Goal: Task Accomplishment & Management: Use online tool/utility

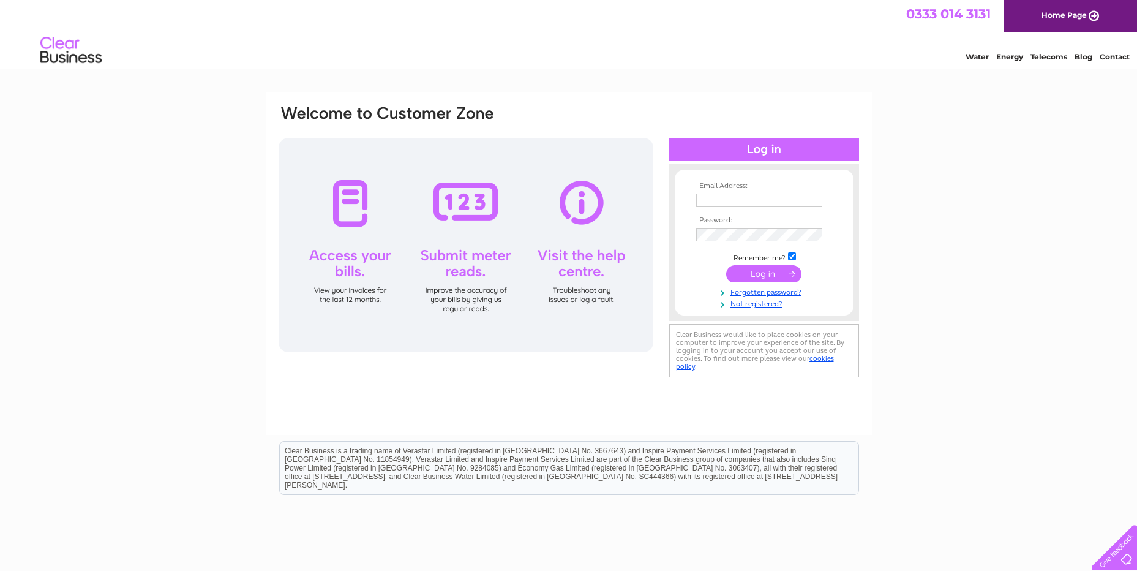
click at [768, 199] on input "text" at bounding box center [759, 199] width 126 height 13
type input "Stuartk@coilcraft-europe.com"
click at [759, 276] on input "submit" at bounding box center [763, 274] width 75 height 17
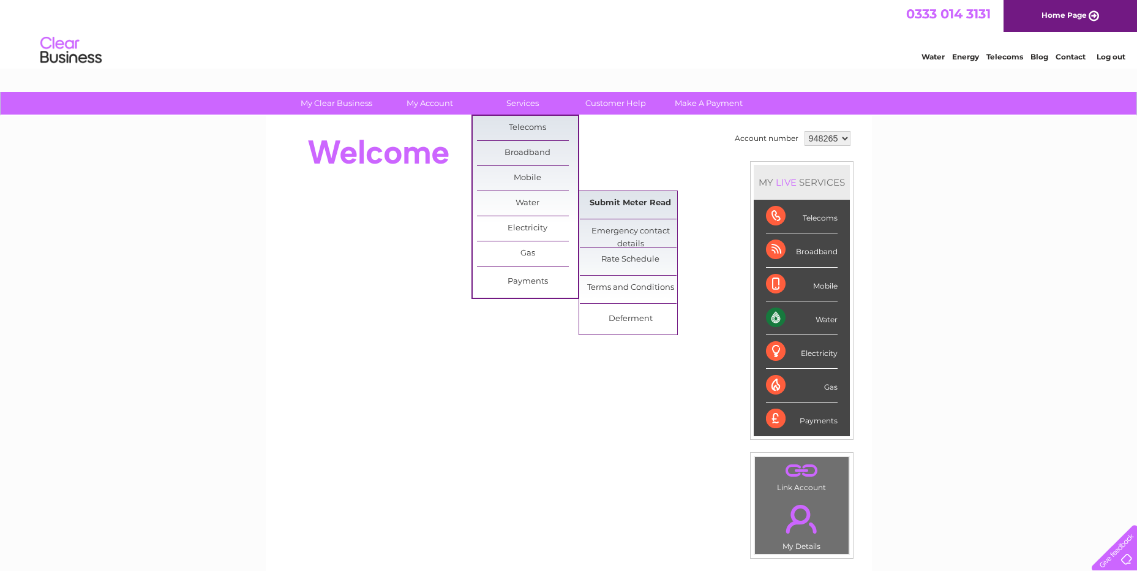
click at [639, 211] on link "Submit Meter Read" at bounding box center [630, 203] width 101 height 24
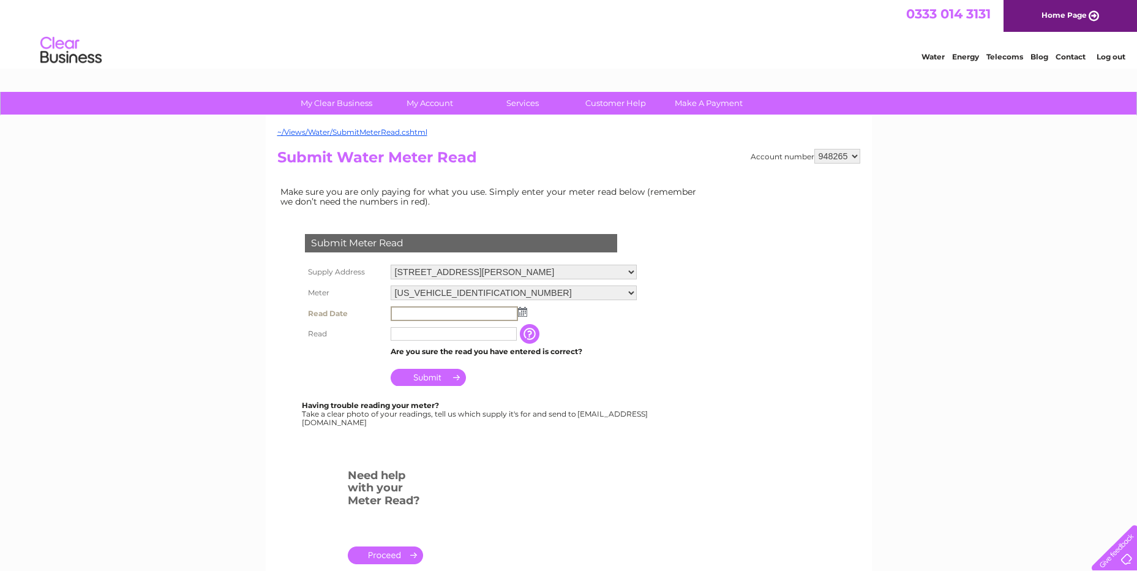
click at [428, 309] on input "text" at bounding box center [454, 313] width 127 height 15
click at [527, 311] on td at bounding box center [514, 313] width 252 height 21
click at [521, 314] on img at bounding box center [521, 311] width 9 height 10
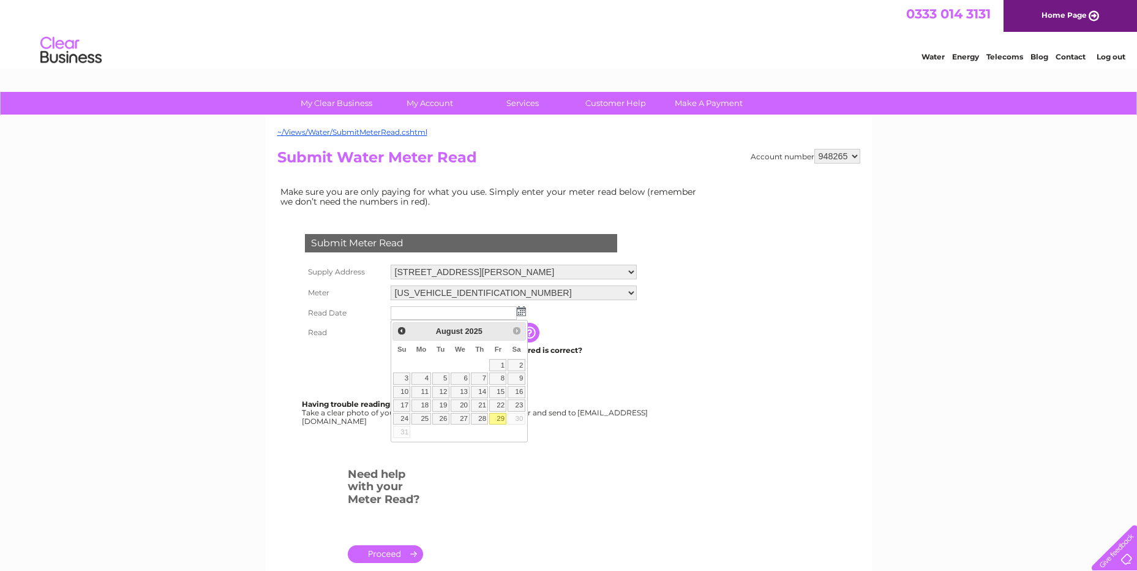
click at [495, 422] on link "29" at bounding box center [497, 419] width 17 height 12
type input "2025/08/29"
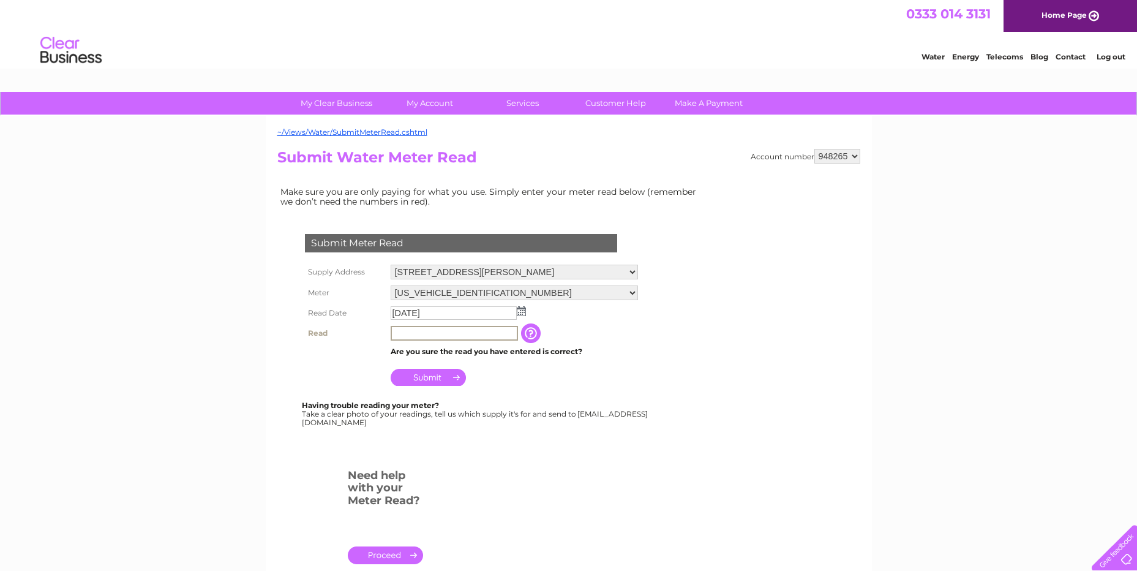
click at [424, 337] on input "text" at bounding box center [454, 333] width 127 height 15
click at [407, 330] on input "text" at bounding box center [454, 333] width 127 height 15
click at [467, 335] on input "text" at bounding box center [454, 333] width 127 height 15
type input "960"
click at [426, 374] on input "Submit" at bounding box center [428, 375] width 75 height 17
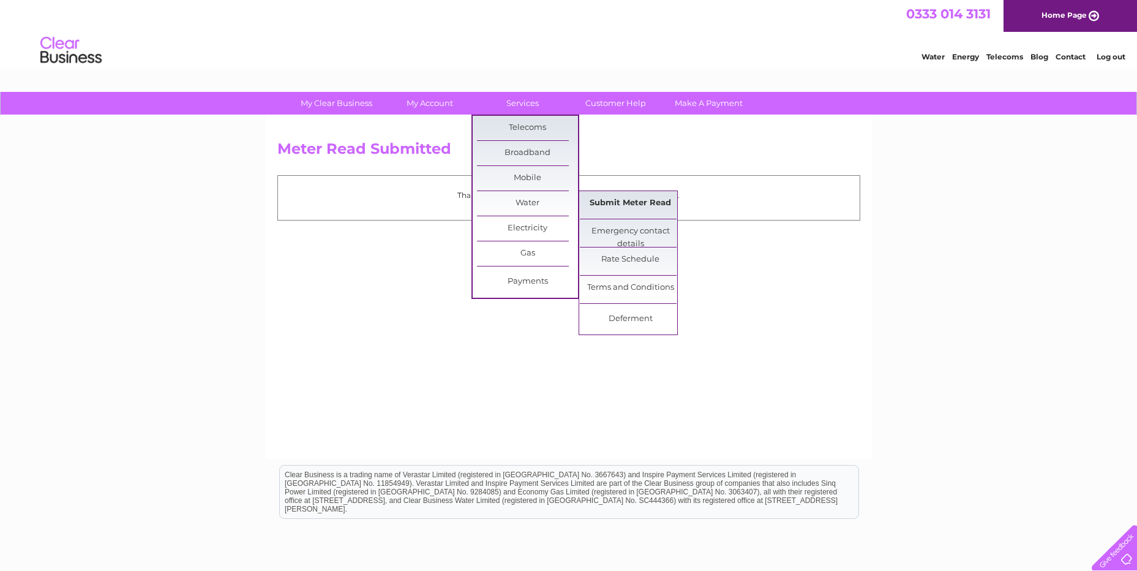
click at [637, 209] on link "Submit Meter Read" at bounding box center [630, 203] width 101 height 24
click at [633, 202] on link "Submit Meter Read" at bounding box center [630, 203] width 101 height 24
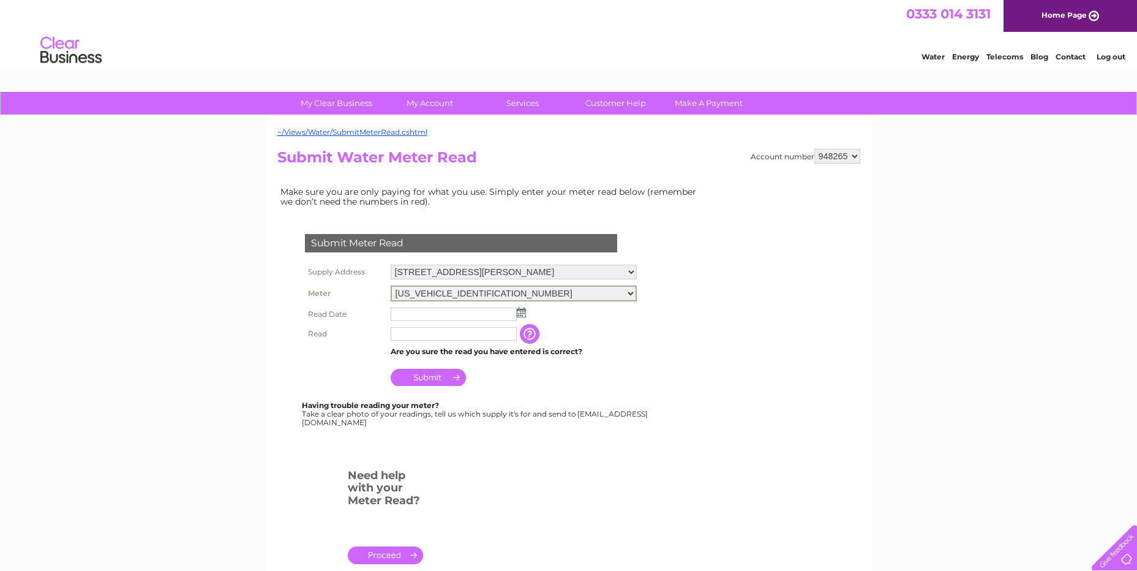
click at [637, 290] on select "06ELSTER16T190924 06ELSTER17T018309" at bounding box center [514, 293] width 246 height 16
select select "396681"
click at [391, 285] on select "06ELSTER16T190924 06ELSTER17T018309" at bounding box center [514, 293] width 246 height 16
click at [421, 315] on input "text" at bounding box center [454, 313] width 126 height 13
click at [517, 313] on img at bounding box center [521, 311] width 9 height 10
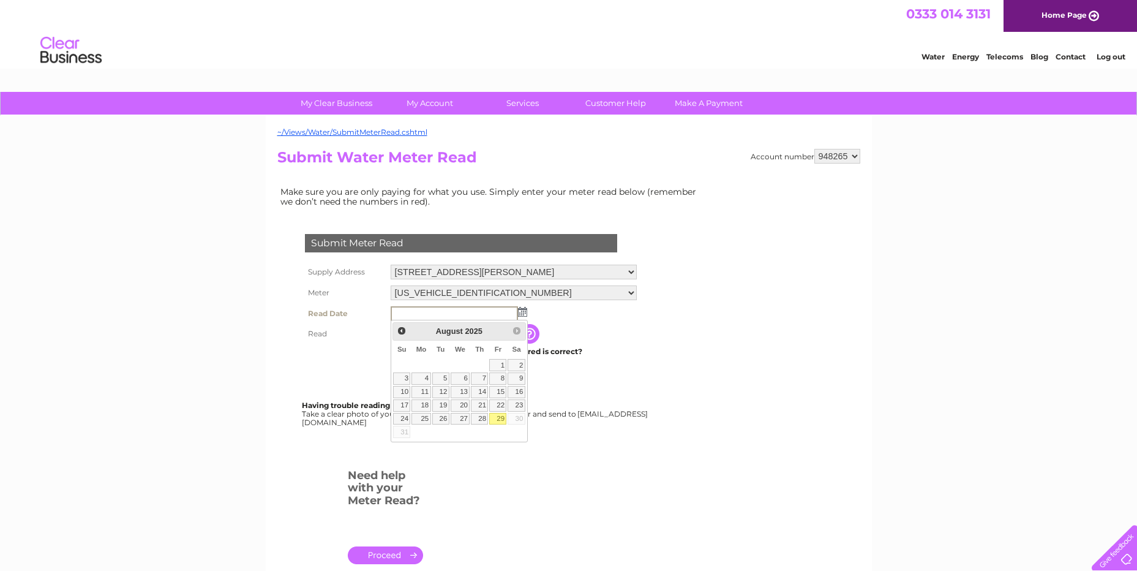
click at [497, 418] on link "29" at bounding box center [497, 419] width 17 height 12
type input "[DATE]"
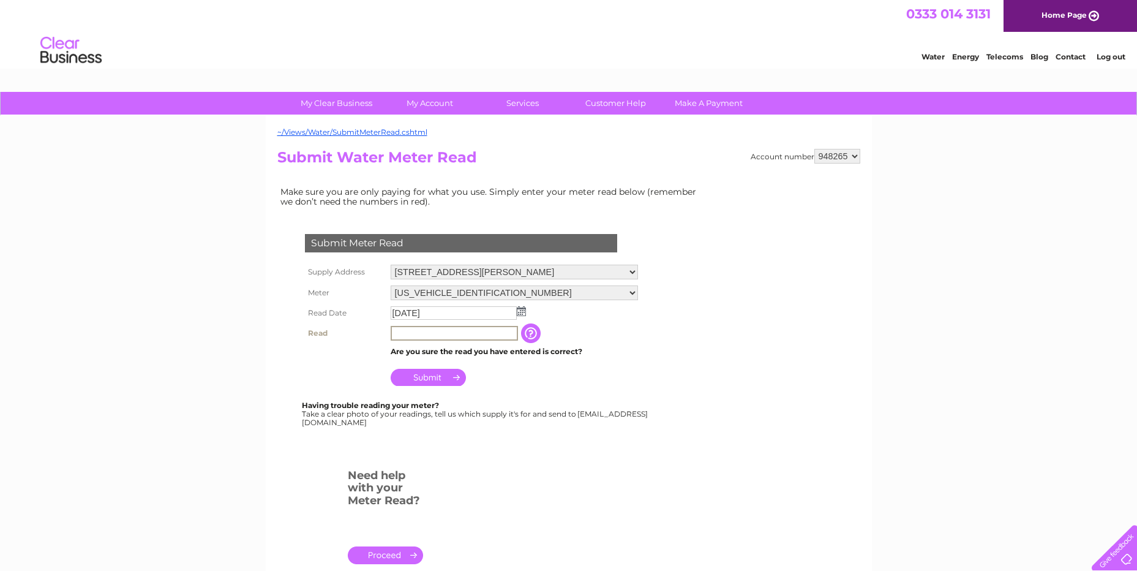
click at [415, 329] on input "text" at bounding box center [454, 333] width 127 height 15
click at [430, 329] on input "text" at bounding box center [454, 332] width 126 height 13
type input "723"
click at [433, 375] on input "Submit" at bounding box center [428, 377] width 75 height 17
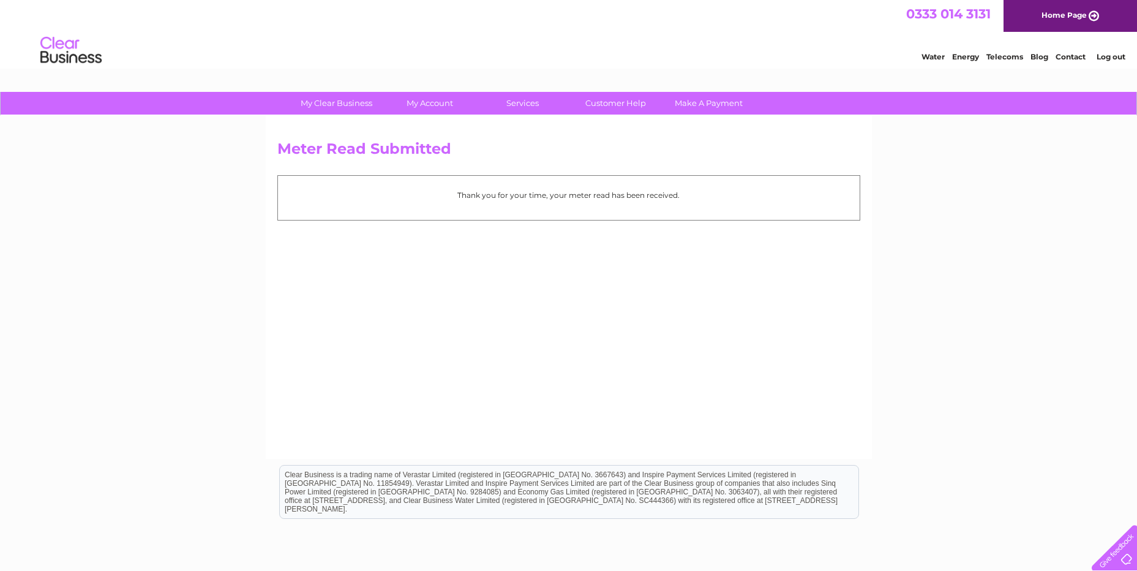
click at [1112, 62] on li "Log out" at bounding box center [1111, 56] width 37 height 15
click at [1115, 54] on link "Log out" at bounding box center [1111, 56] width 29 height 9
